Goal: Task Accomplishment & Management: Use online tool/utility

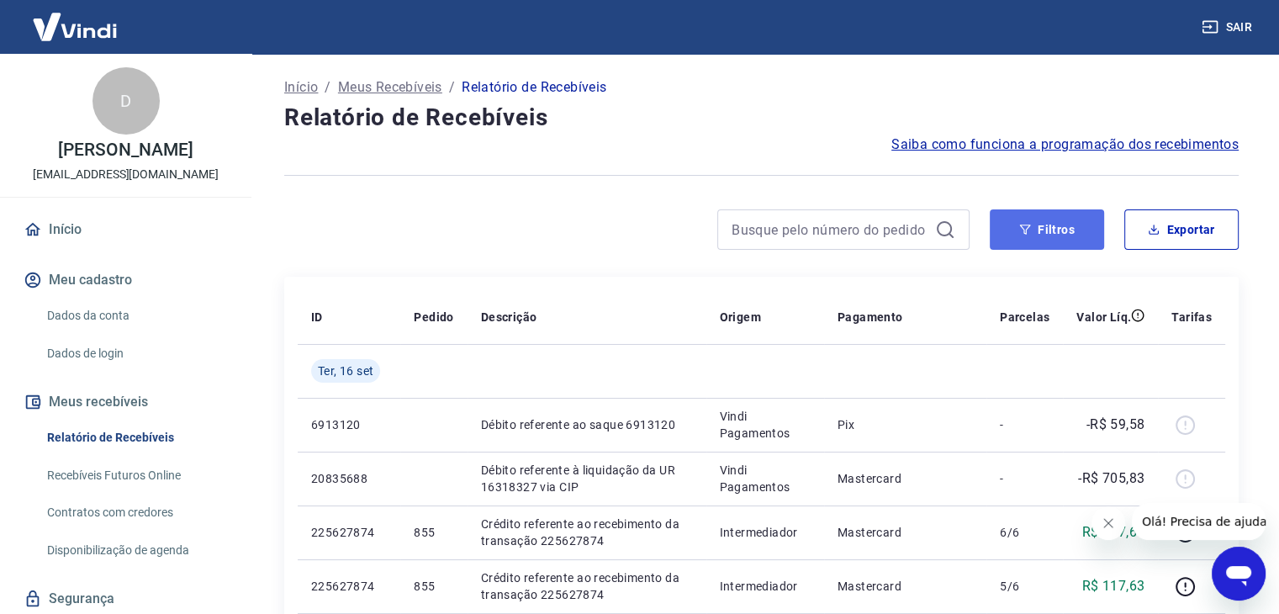
click at [1045, 246] on button "Filtros" at bounding box center [1047, 229] width 114 height 40
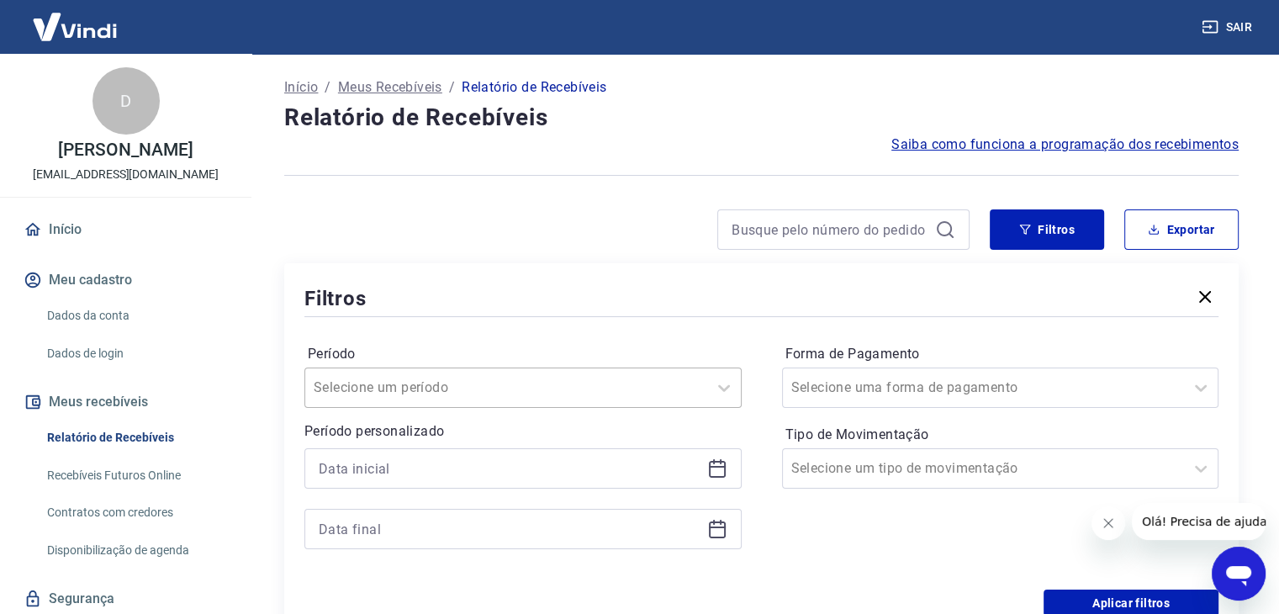
click at [479, 389] on div "Selecione um período" at bounding box center [522, 388] width 437 height 40
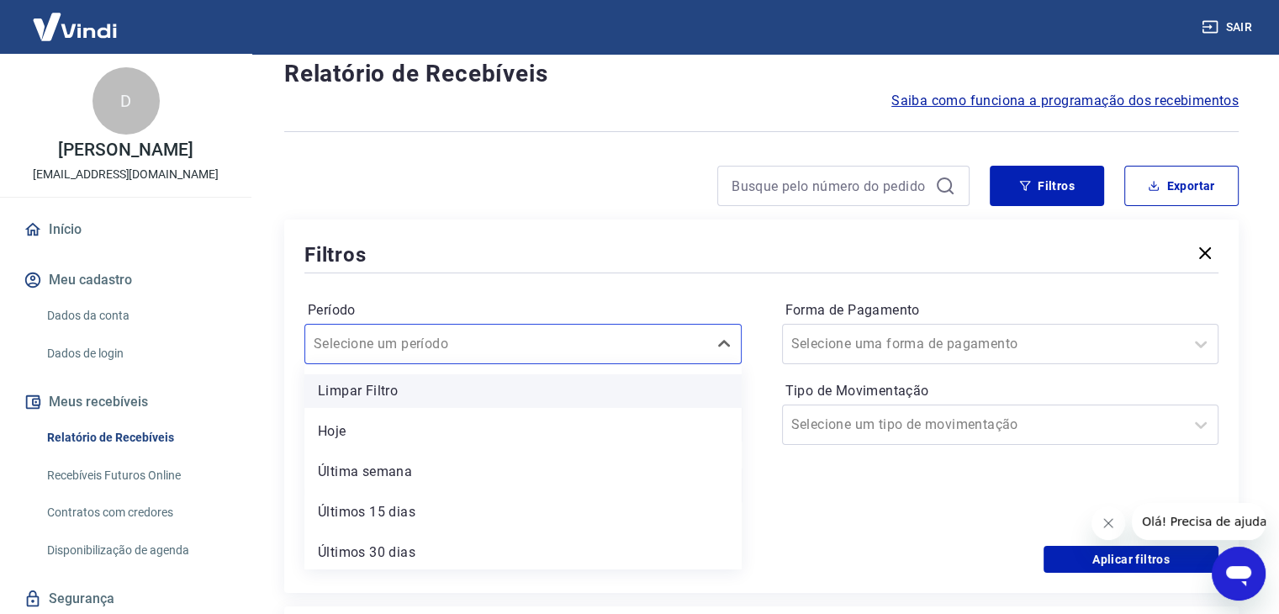
scroll to position [47, 0]
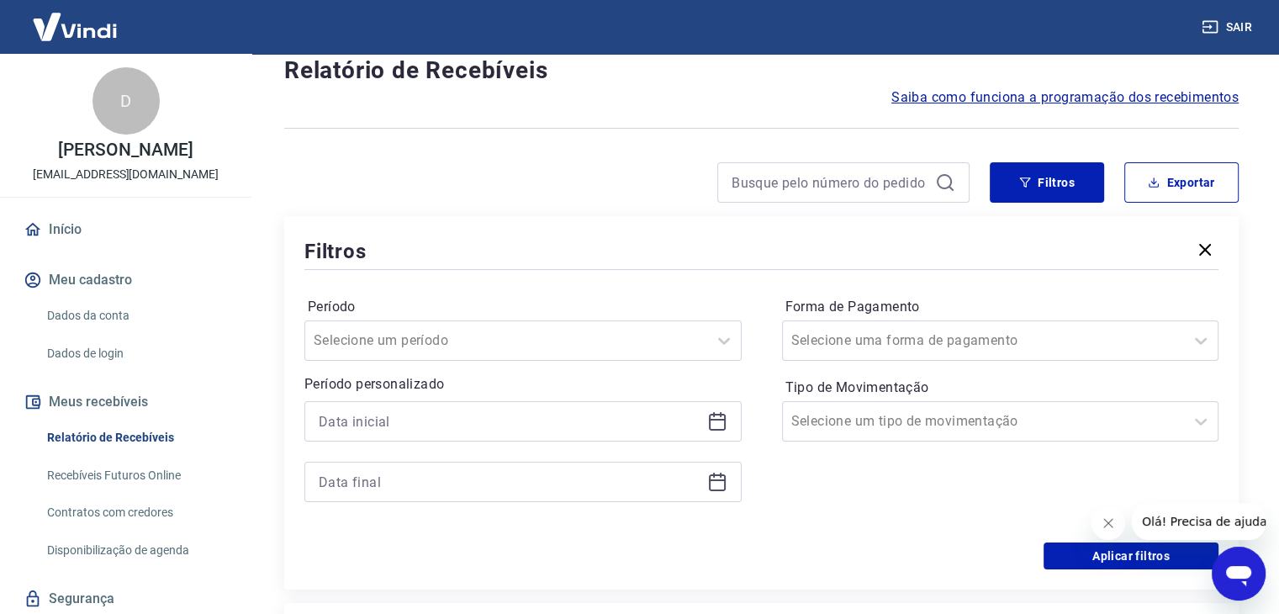
click at [463, 264] on div "Filtros Período Selecione um período Período personalizado Forma de Pagamento S…" at bounding box center [761, 402] width 955 height 373
click at [617, 424] on input at bounding box center [510, 421] width 382 height 25
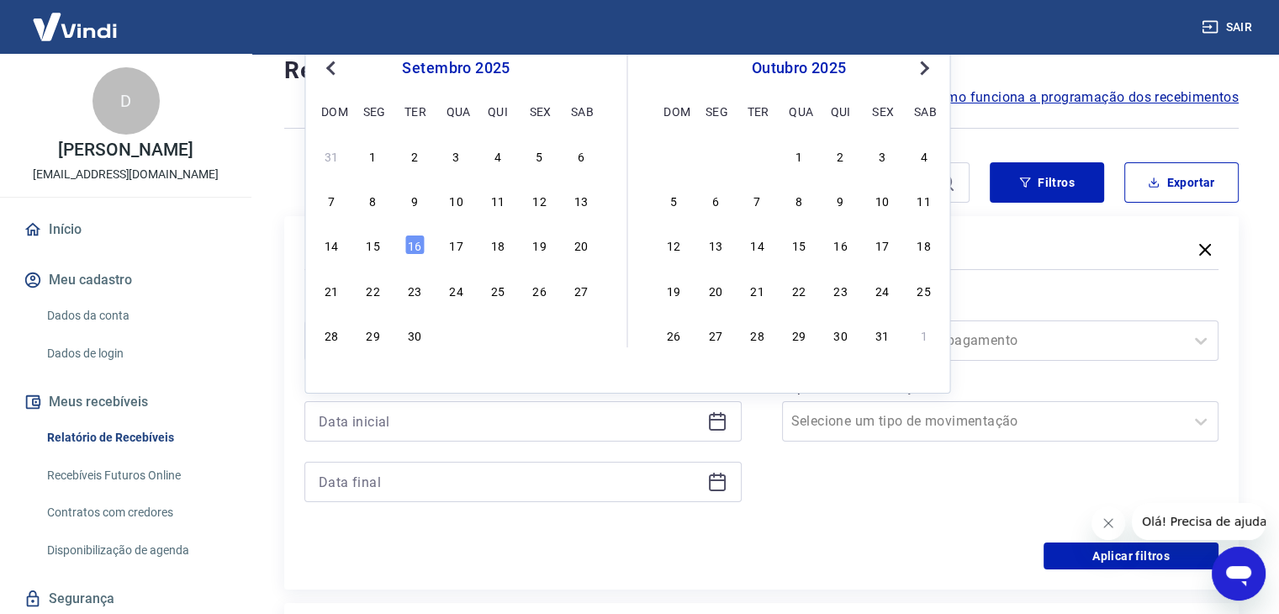
click at [332, 68] on span "Previous Month" at bounding box center [332, 67] width 0 height 19
drag, startPoint x: 532, startPoint y: 152, endPoint x: 374, endPoint y: 379, distance: 276.7
click at [532, 151] on div "1" at bounding box center [539, 156] width 20 height 20
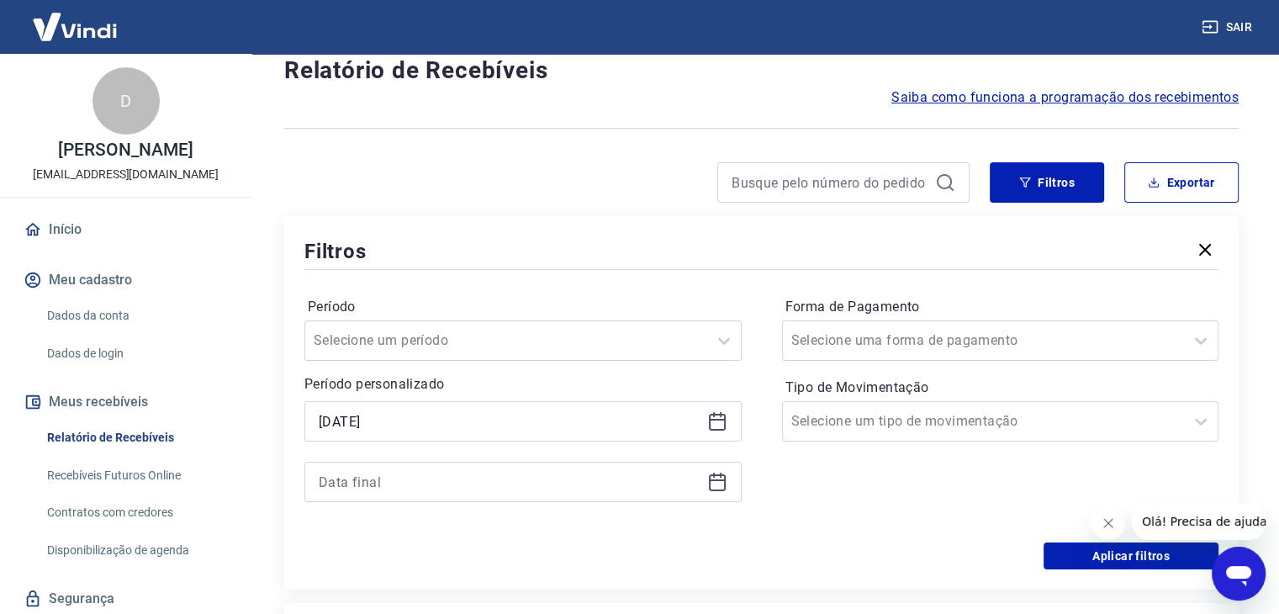
type input "01/08/2025"
click at [484, 485] on input at bounding box center [510, 481] width 382 height 25
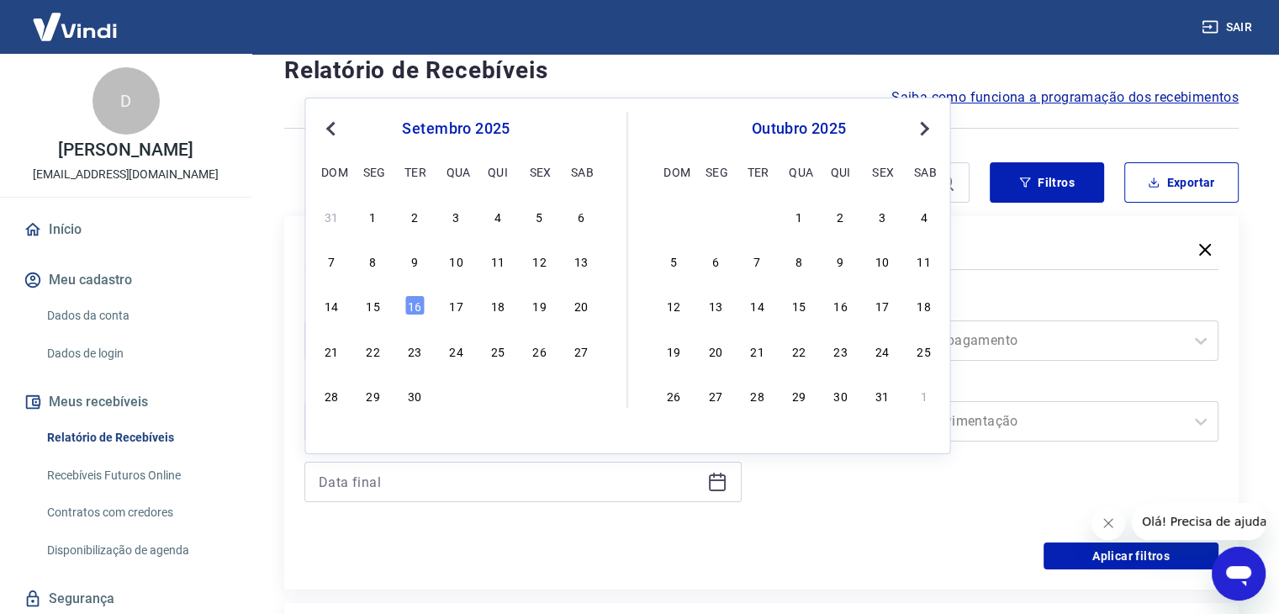
click at [326, 117] on div "setembro 2025 dom seg ter qua qui sex sab" at bounding box center [456, 147] width 274 height 71
click at [338, 122] on button "Previous Month" at bounding box center [330, 129] width 20 height 20
click at [326, 438] on div "31" at bounding box center [331, 440] width 20 height 20
type input "31/08/2025"
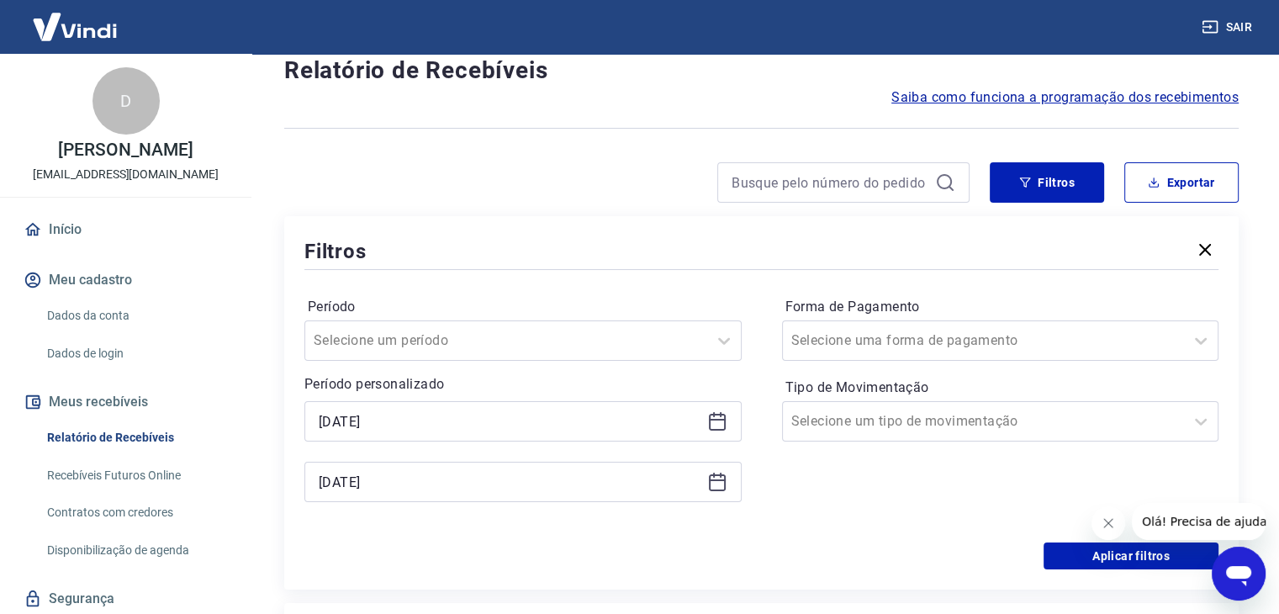
scroll to position [215, 0]
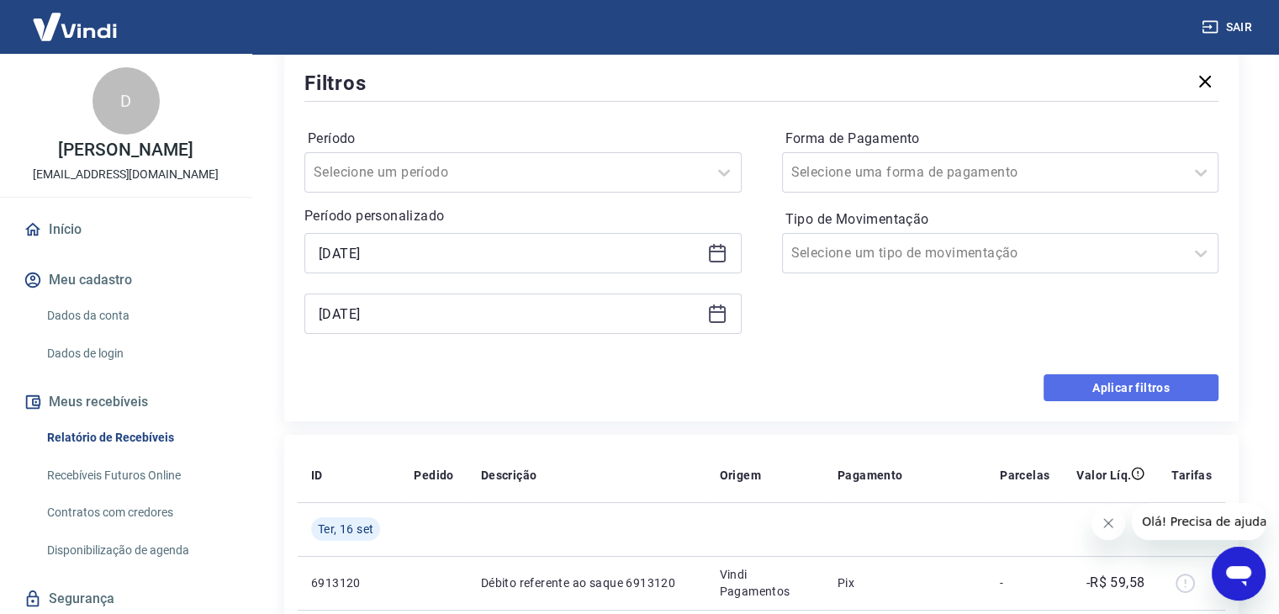
click at [1069, 392] on button "Aplicar filtros" at bounding box center [1131, 387] width 175 height 27
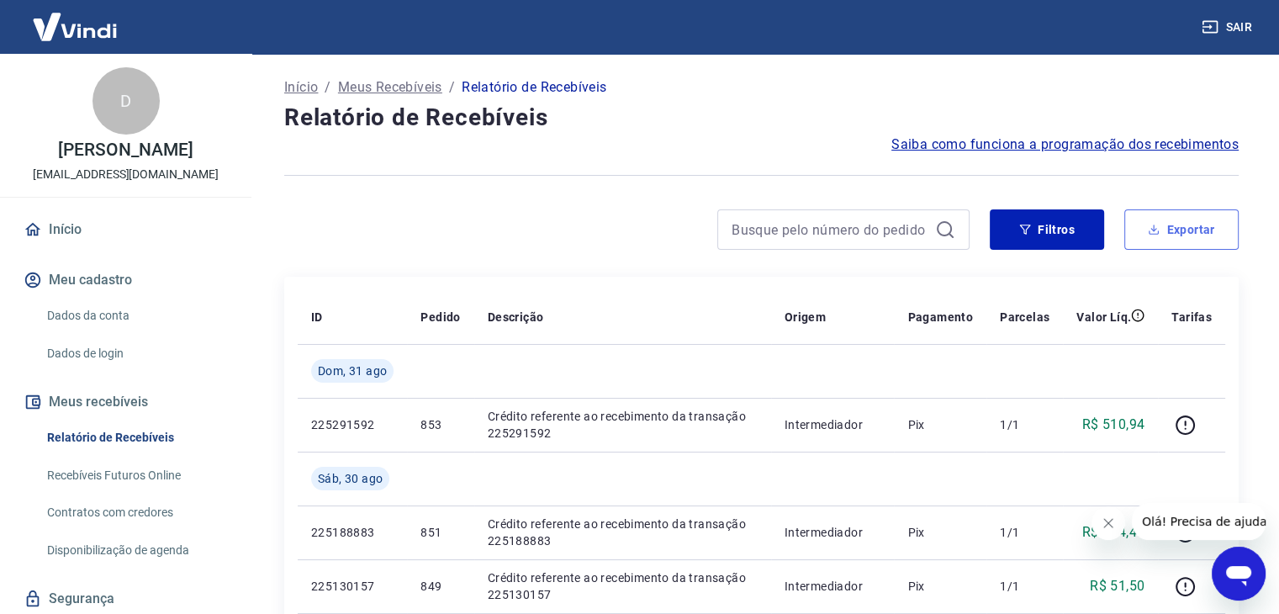
click at [1156, 230] on icon "button" at bounding box center [1154, 230] width 12 height 12
type input "01/08/2025"
type input "31/08/2025"
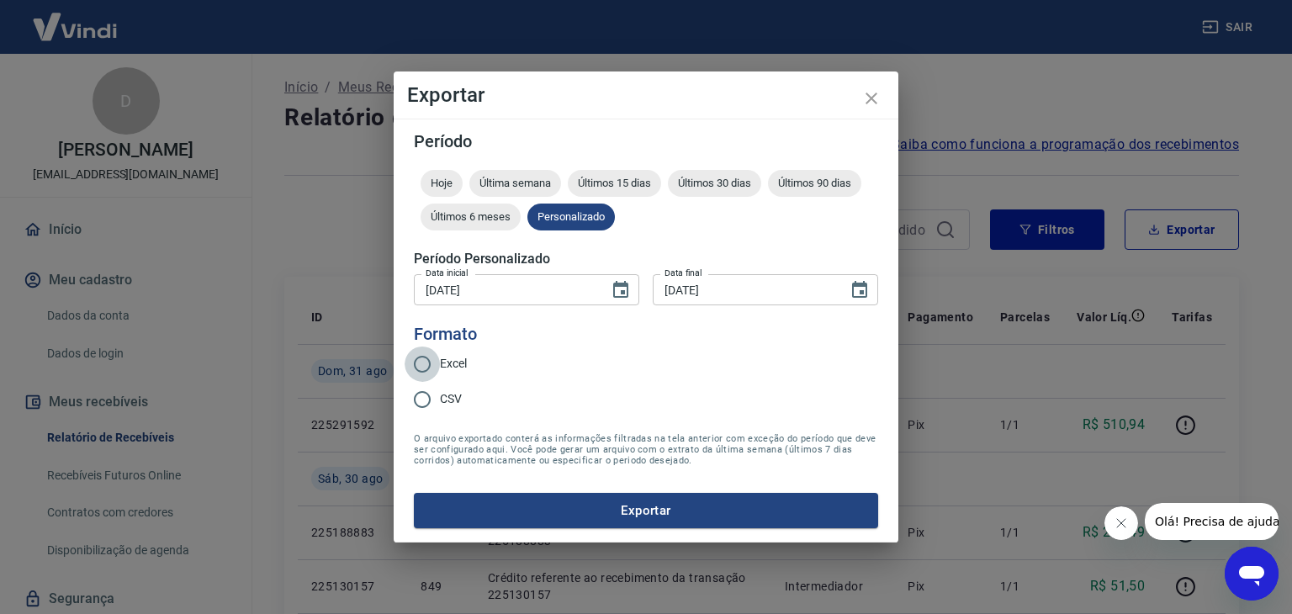
click at [427, 367] on input "Excel" at bounding box center [422, 364] width 35 height 35
radio input "true"
click at [427, 401] on input "CSV" at bounding box center [422, 399] width 35 height 35
radio input "true"
click at [444, 367] on span "Excel" at bounding box center [453, 364] width 27 height 18
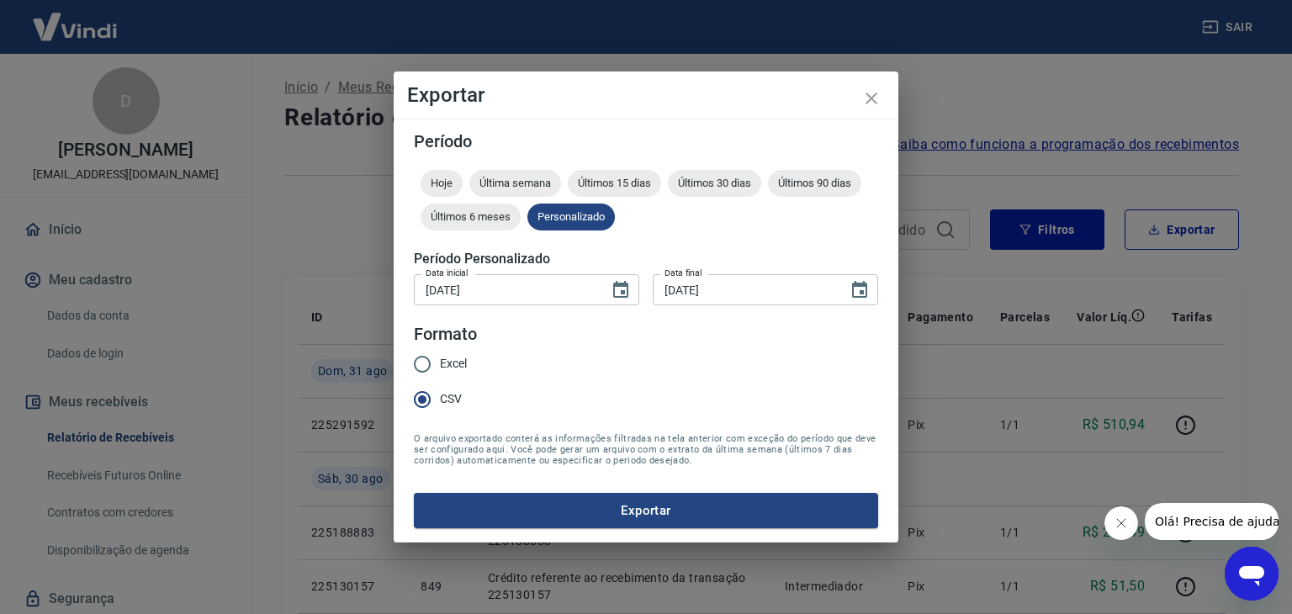
click at [440, 367] on input "Excel" at bounding box center [422, 364] width 35 height 35
radio input "true"
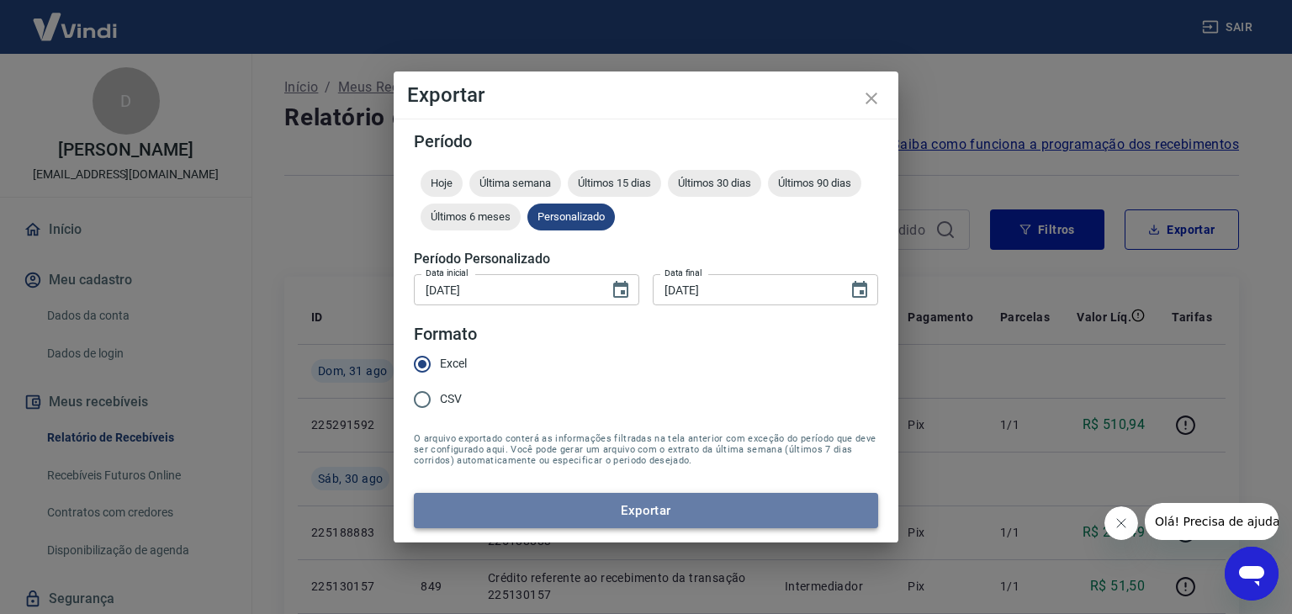
click at [627, 517] on button "Exportar" at bounding box center [646, 510] width 464 height 35
